Goal: Task Accomplishment & Management: Use online tool/utility

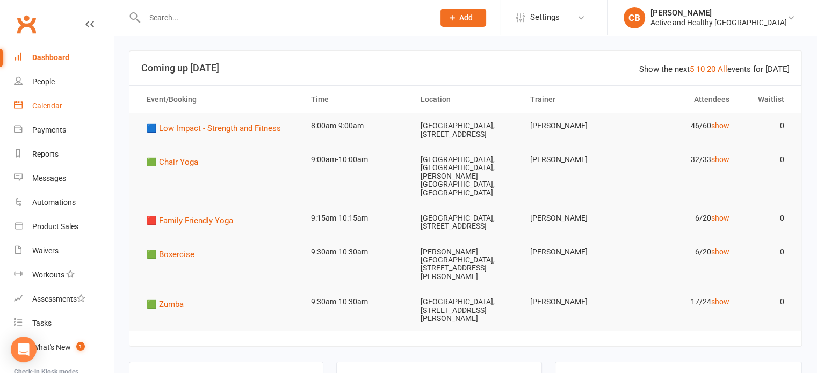
click at [54, 103] on div "Calendar" at bounding box center [47, 105] width 30 height 9
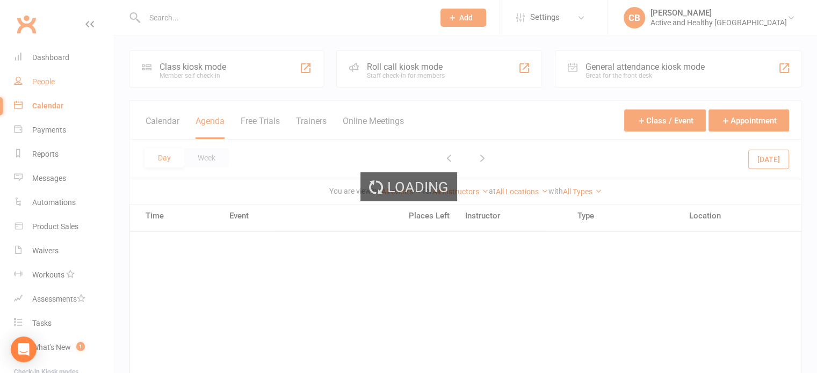
click at [59, 83] on div "Loading" at bounding box center [408, 186] width 817 height 373
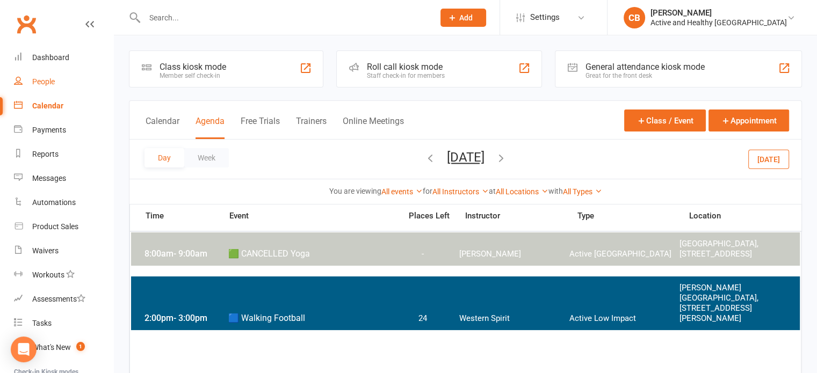
click at [33, 87] on link "People" at bounding box center [63, 82] width 99 height 24
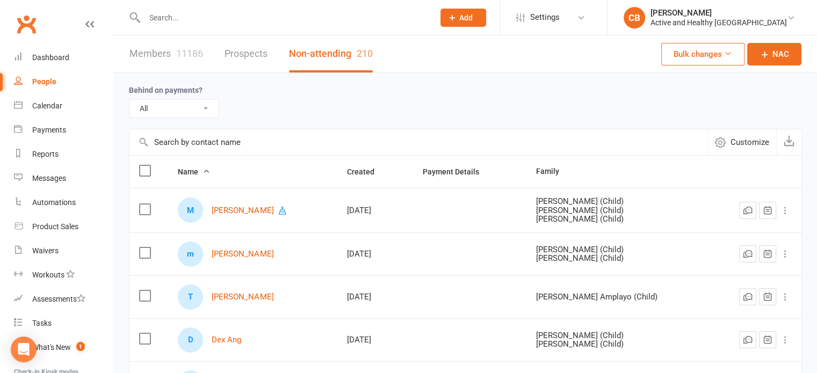
click at [234, 146] on input "text" at bounding box center [418, 142] width 578 height 26
paste input "[PERSON_NAME]"
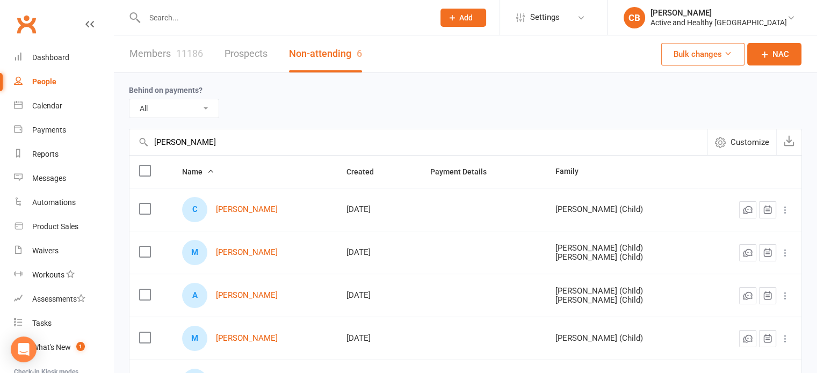
type input "[PERSON_NAME]"
click at [133, 47] on link "Members 11186" at bounding box center [166, 53] width 74 height 37
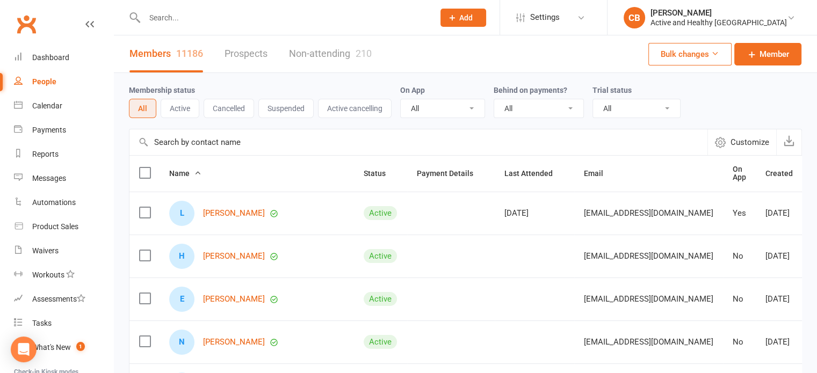
click at [195, 137] on input "text" at bounding box center [418, 142] width 578 height 26
paste input "[PERSON_NAME]"
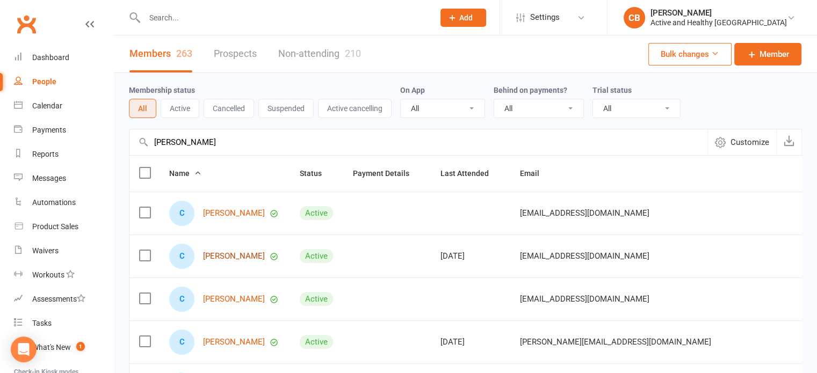
type input "[PERSON_NAME]"
click at [36, 109] on div "Calendar" at bounding box center [47, 105] width 30 height 9
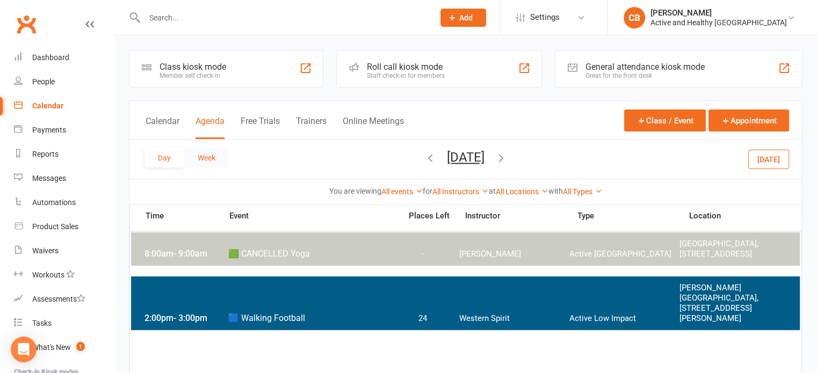
click at [200, 161] on button "Week" at bounding box center [206, 157] width 45 height 19
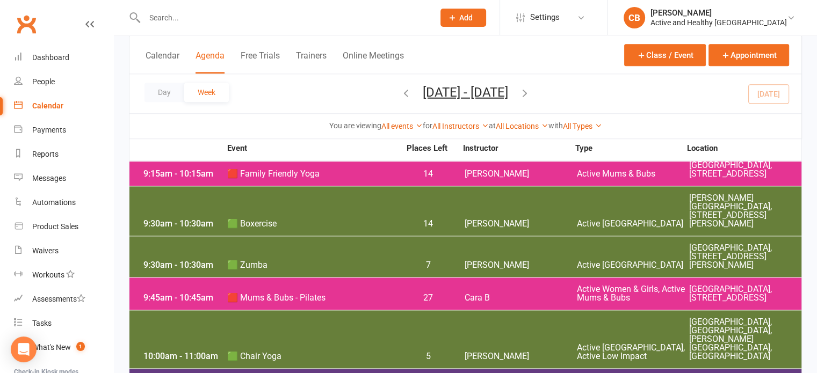
scroll to position [1342, 0]
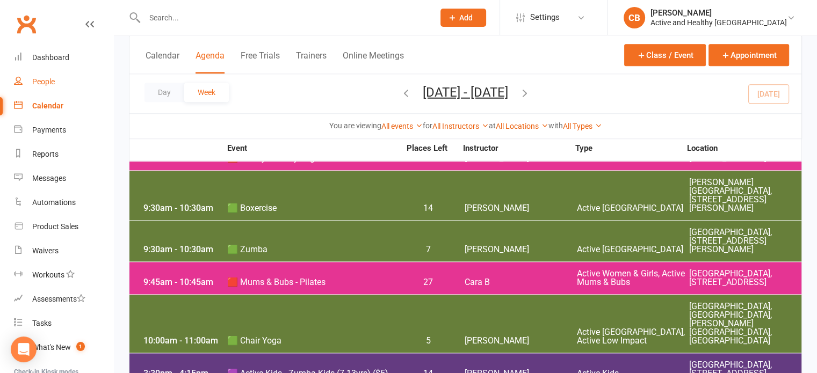
click at [52, 83] on div "People" at bounding box center [43, 81] width 23 height 9
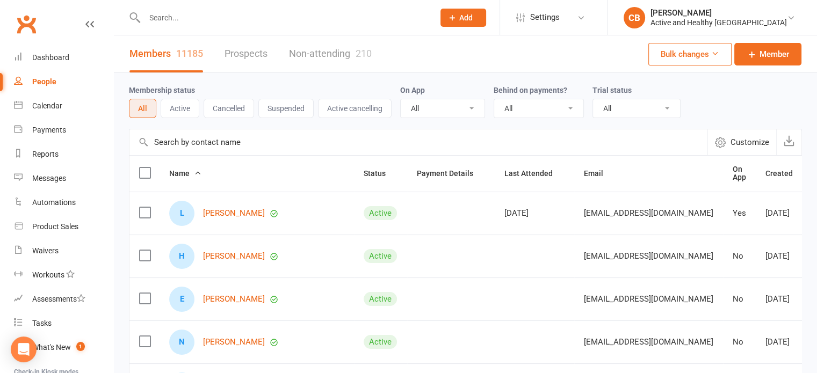
click at [281, 139] on input "text" at bounding box center [418, 142] width 578 height 26
paste input "Anne Preece"
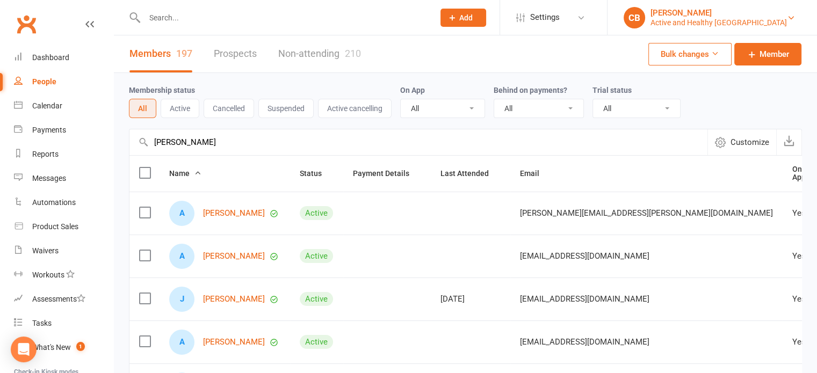
type input "Anne Preece"
click at [45, 98] on link "Calendar" at bounding box center [63, 106] width 99 height 24
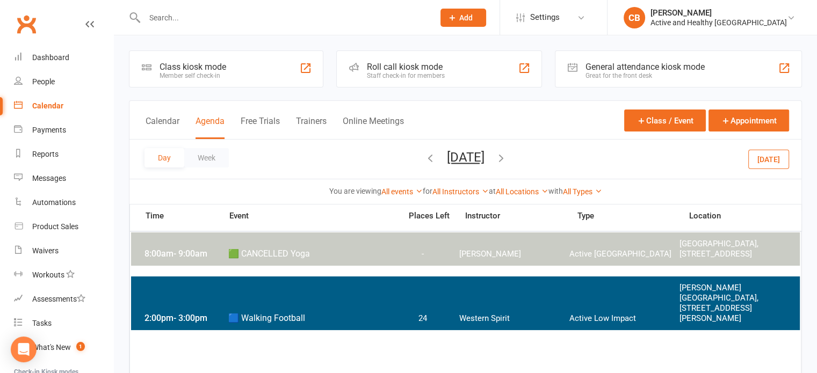
click at [37, 106] on div "Calendar" at bounding box center [47, 105] width 31 height 9
click at [191, 161] on button "Week" at bounding box center [206, 157] width 45 height 19
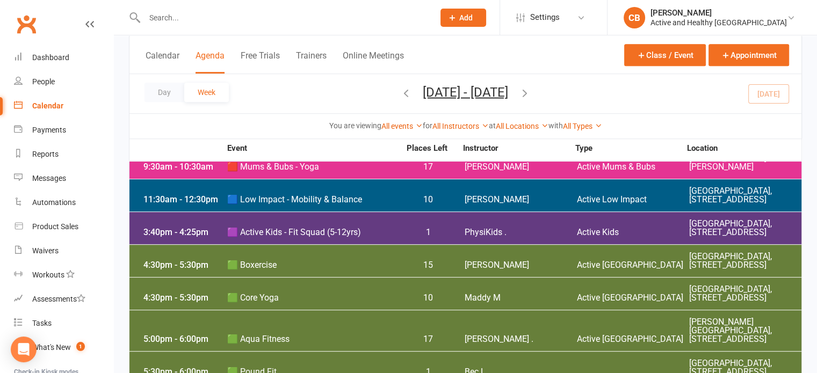
scroll to position [537, 0]
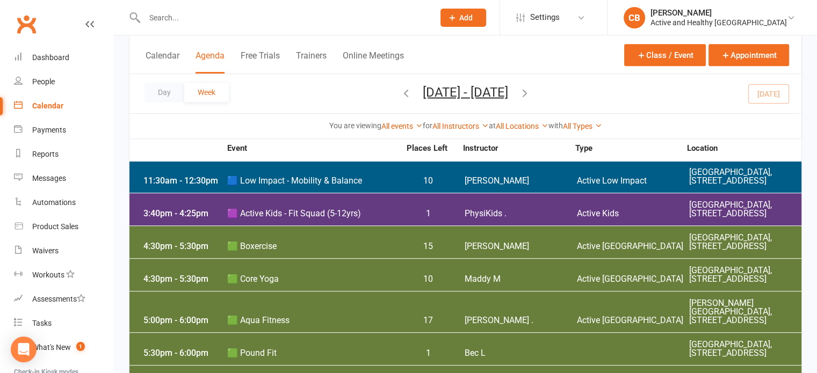
click at [560, 218] on span "PhysiKids ." at bounding box center [520, 213] width 112 height 9
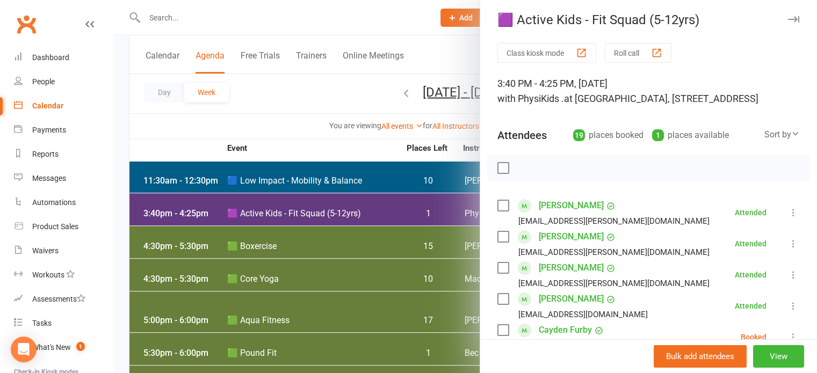
scroll to position [0, 0]
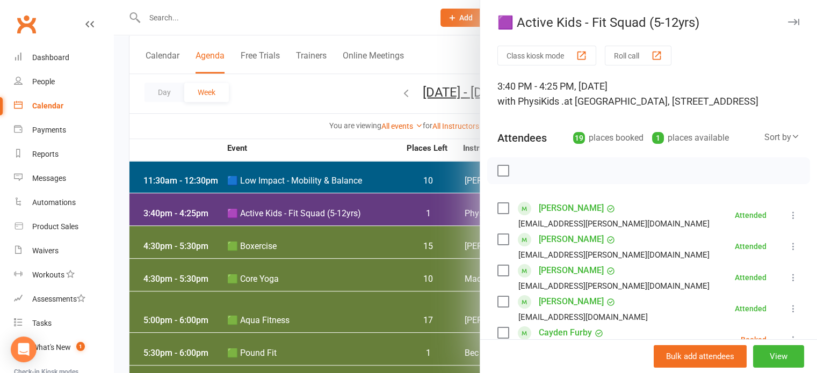
click at [639, 58] on button "Roll call" at bounding box center [637, 56] width 67 height 20
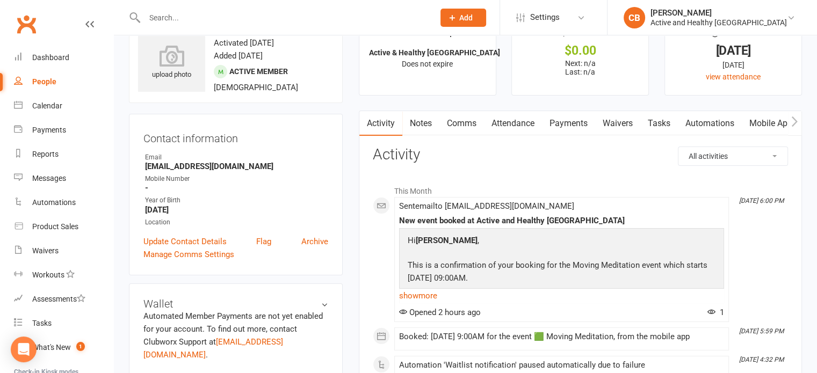
scroll to position [54, 0]
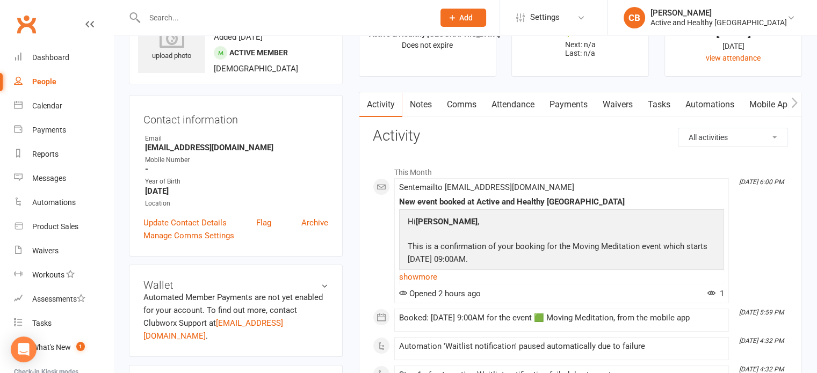
click at [509, 111] on link "Attendance" at bounding box center [513, 104] width 58 height 25
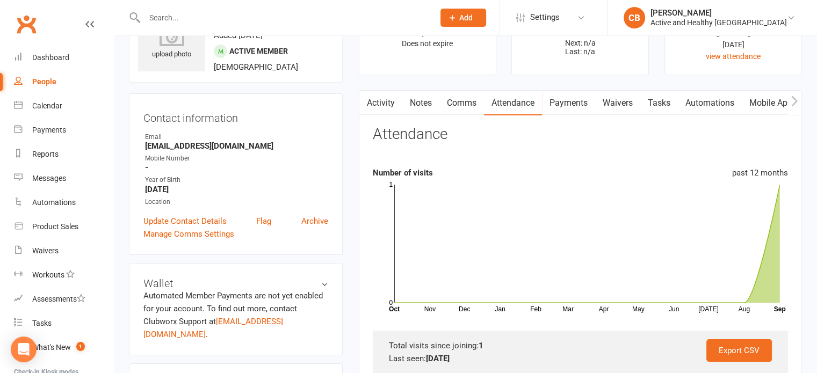
scroll to position [54, 0]
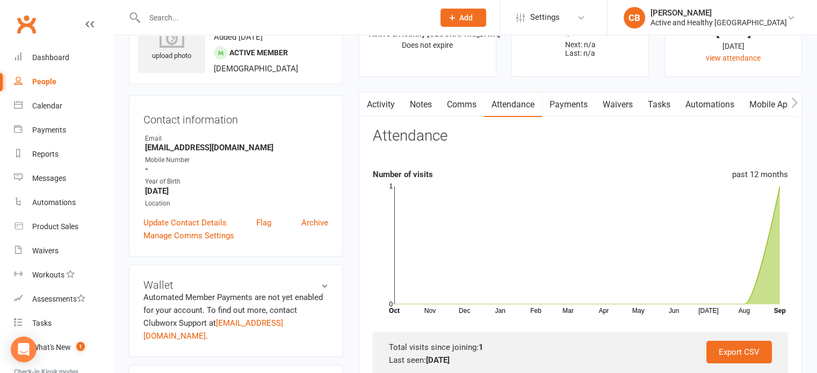
click at [763, 104] on link "Mobile App" at bounding box center [770, 104] width 58 height 25
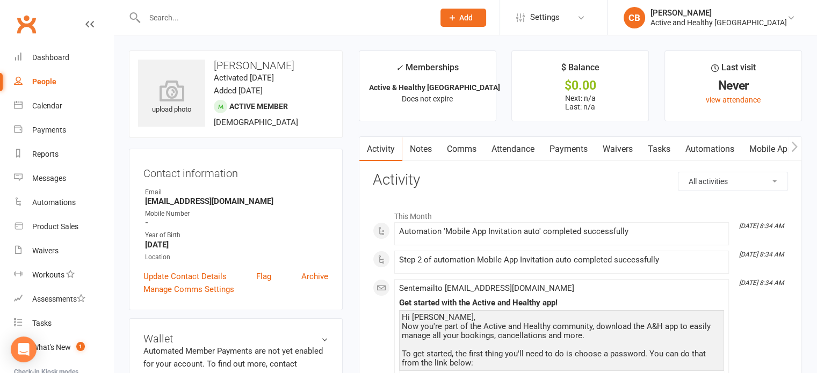
click at [537, 151] on link "Attendance" at bounding box center [513, 149] width 58 height 25
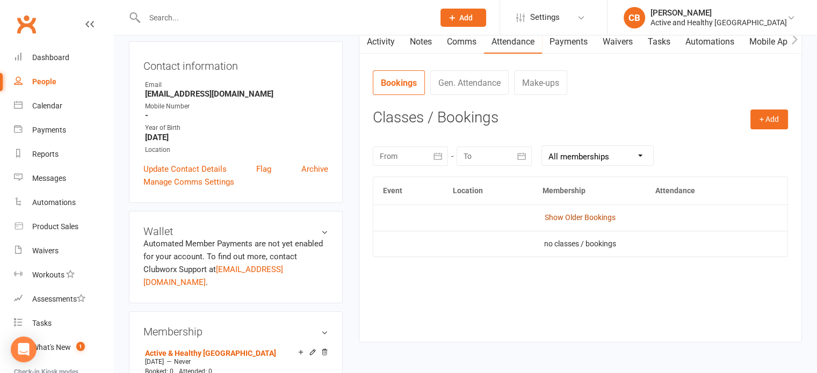
click at [578, 215] on link "Show Older Bookings" at bounding box center [579, 217] width 71 height 9
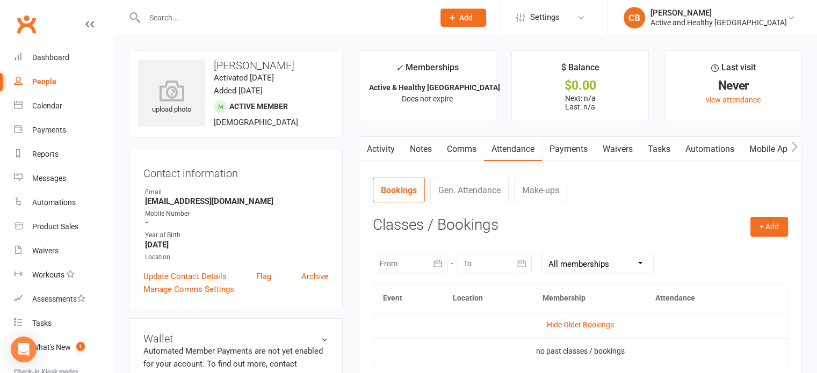
click at [755, 151] on link "Mobile App" at bounding box center [770, 149] width 58 height 25
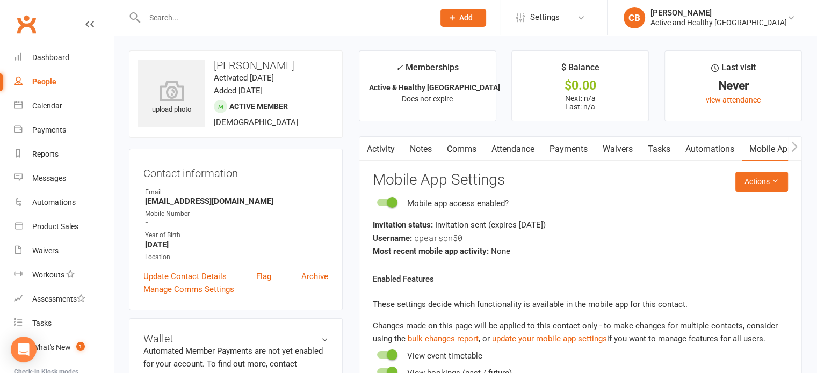
scroll to position [107, 0]
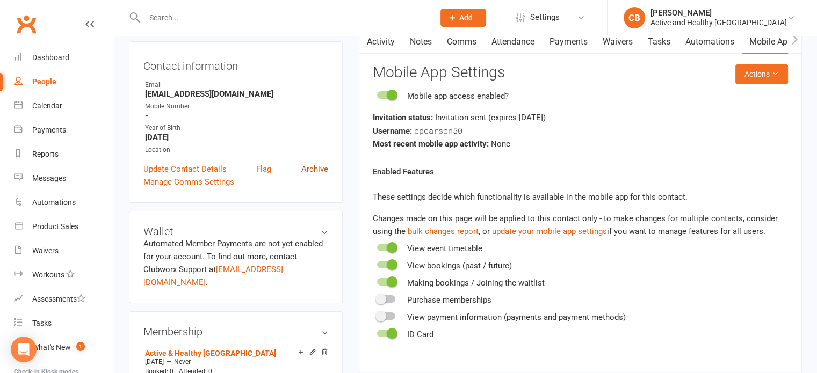
click at [326, 169] on link "Archive" at bounding box center [314, 169] width 27 height 13
click at [321, 166] on link "Archive" at bounding box center [314, 169] width 27 height 13
